Goal: Find specific page/section: Find specific page/section

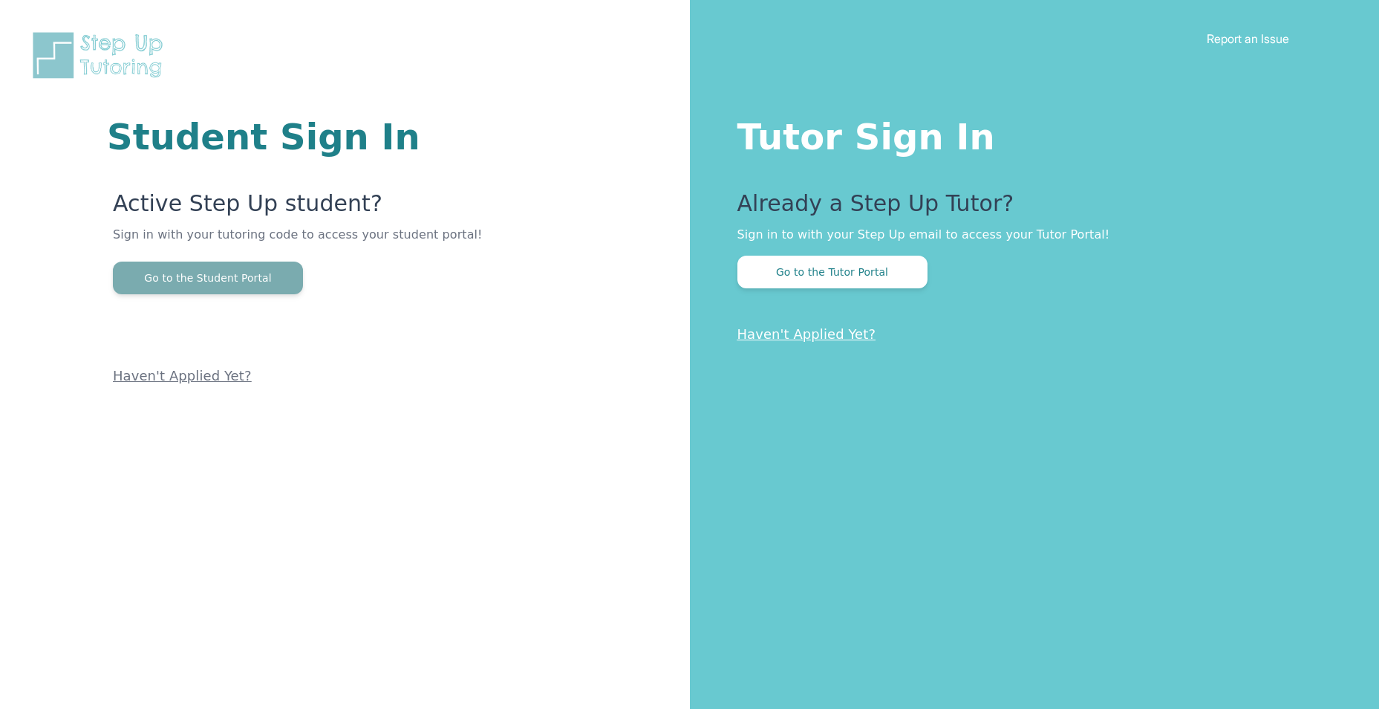
drag, startPoint x: 0, startPoint y: 0, endPoint x: 260, endPoint y: 281, distance: 382.7
click at [260, 281] on button "Go to the Student Portal" at bounding box center [208, 277] width 190 height 33
click at [212, 383] on link "Haven't Applied Yet?" at bounding box center [182, 376] width 139 height 16
click at [262, 282] on button "Go to the Student Portal" at bounding box center [208, 277] width 190 height 33
click at [249, 286] on button "Go to the Student Portal" at bounding box center [208, 277] width 190 height 33
